Goal: Information Seeking & Learning: Learn about a topic

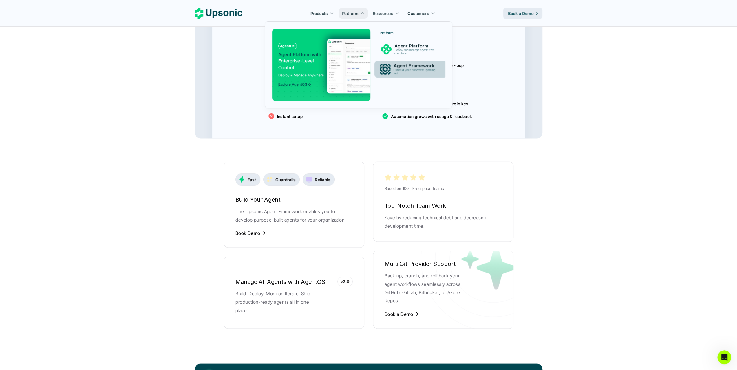
click at [415, 70] on p "Onboard your customers lightning fast" at bounding box center [416, 72] width 44 height 7
click at [414, 69] on p "Onboard your customers lightning fast" at bounding box center [415, 72] width 44 height 7
click at [302, 59] on p "Agent Platform with Enterprise-Level Control" at bounding box center [300, 60] width 44 height 19
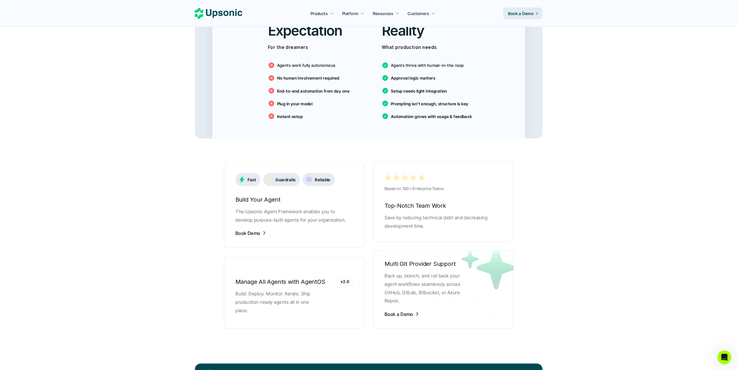
click at [154, 55] on main "Agentic AI Platform for FinTech Operations From onboarding to compliance to set…" at bounding box center [368, 103] width 737 height 2235
click at [278, 62] on p "Agents work fully autonomous" at bounding box center [306, 65] width 59 height 6
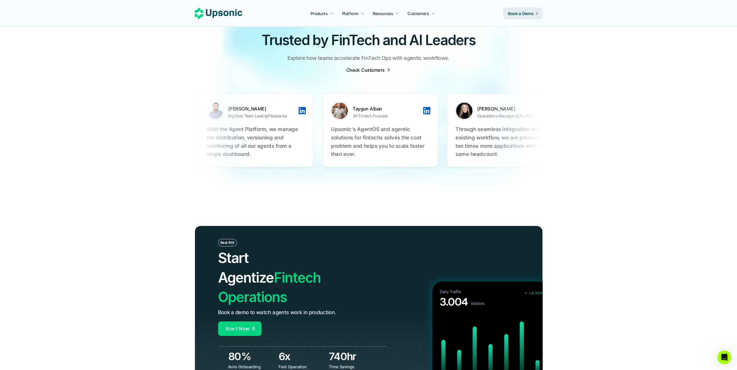
scroll to position [1912, 0]
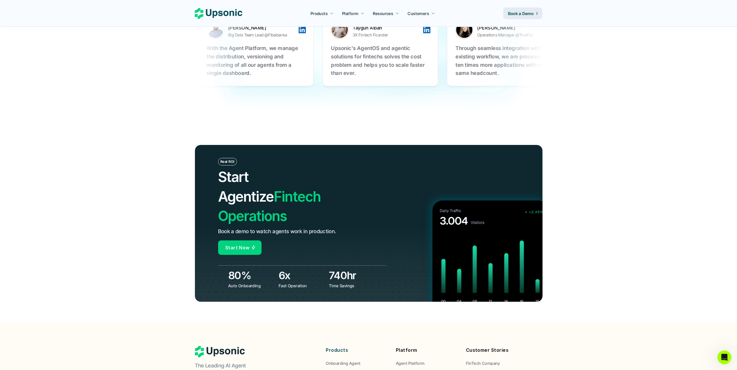
click at [274, 169] on span "Start Agentize" at bounding box center [246, 187] width 56 height 36
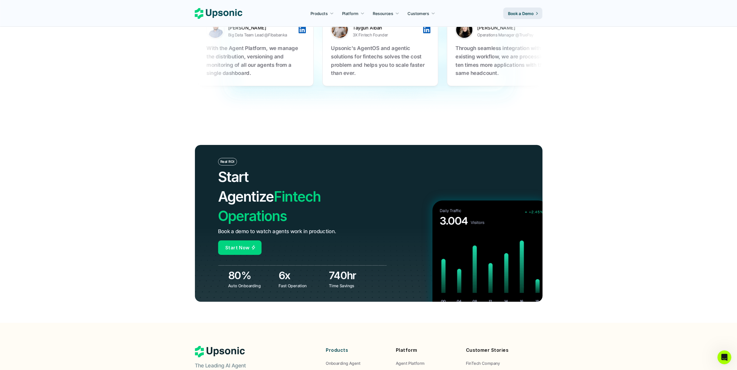
click at [274, 169] on span "Start Agentize" at bounding box center [246, 187] width 56 height 36
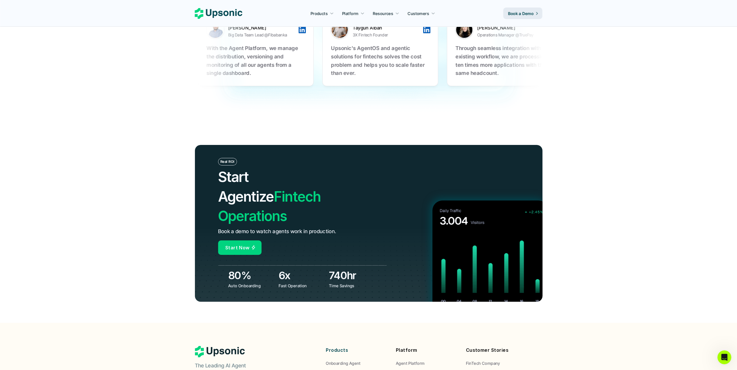
click at [274, 169] on span "Start Agentize" at bounding box center [246, 187] width 56 height 36
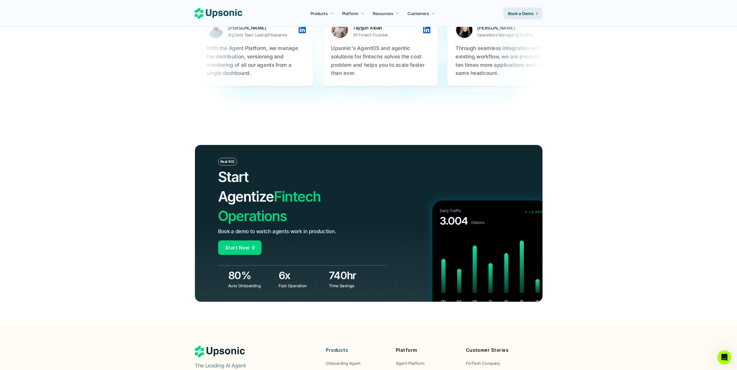
click at [274, 169] on span "Start Agentize" at bounding box center [246, 187] width 56 height 36
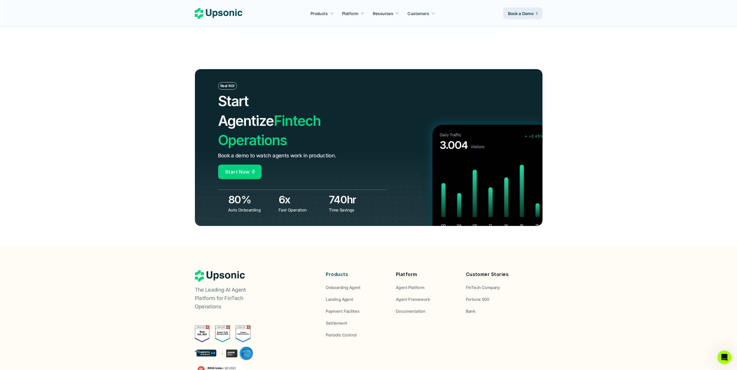
scroll to position [2050, 0]
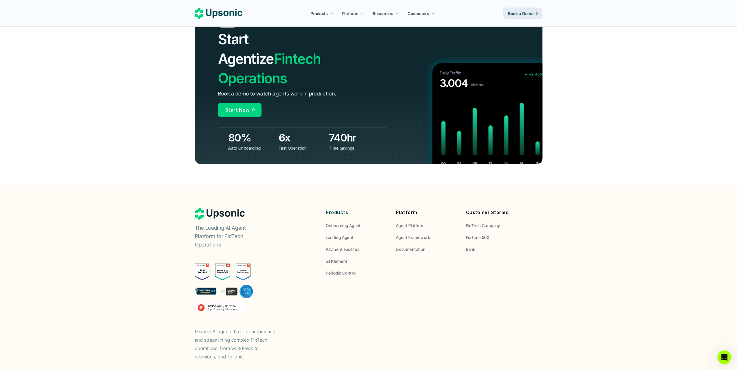
click at [408, 247] on p "Documentation" at bounding box center [411, 250] width 30 height 6
